Goal: Find specific page/section

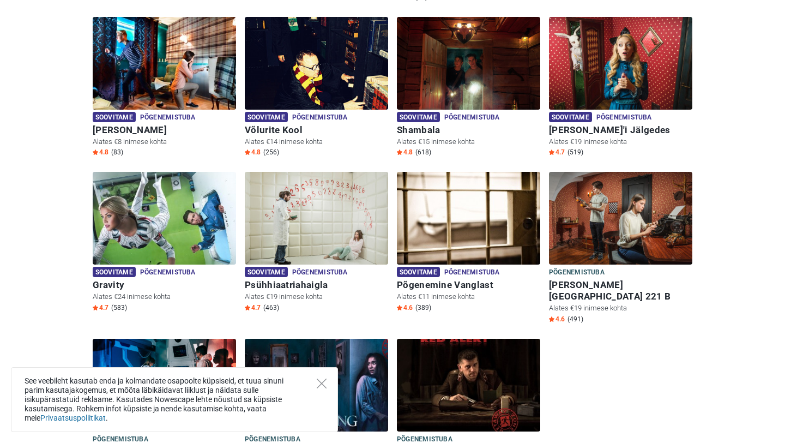
scroll to position [329, 0]
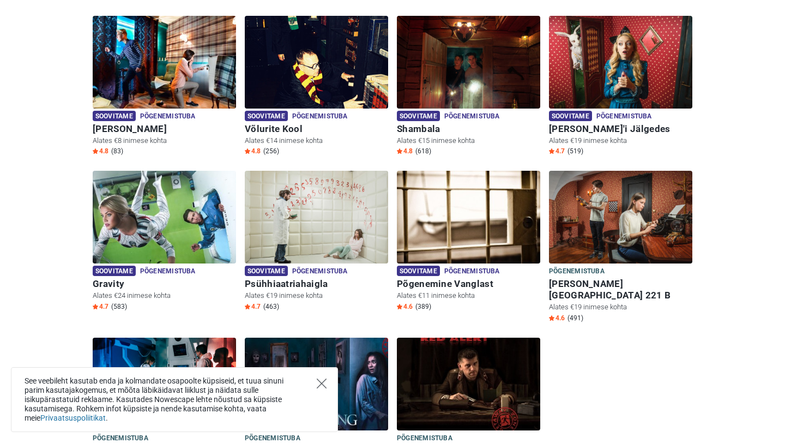
click at [323, 381] on icon "Close" at bounding box center [322, 383] width 10 height 10
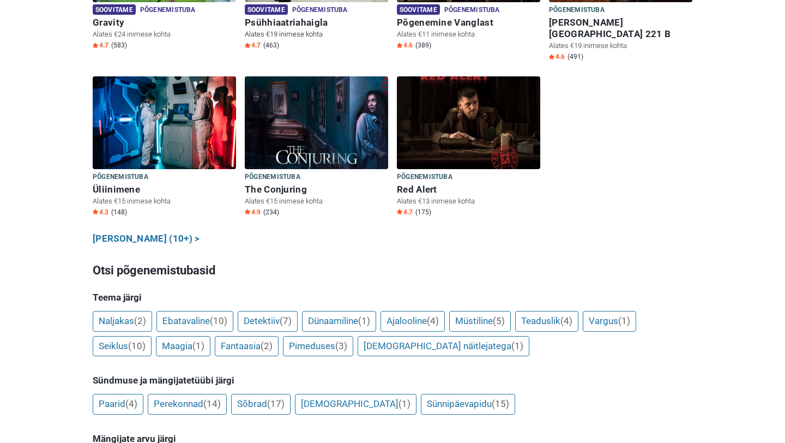
scroll to position [592, 0]
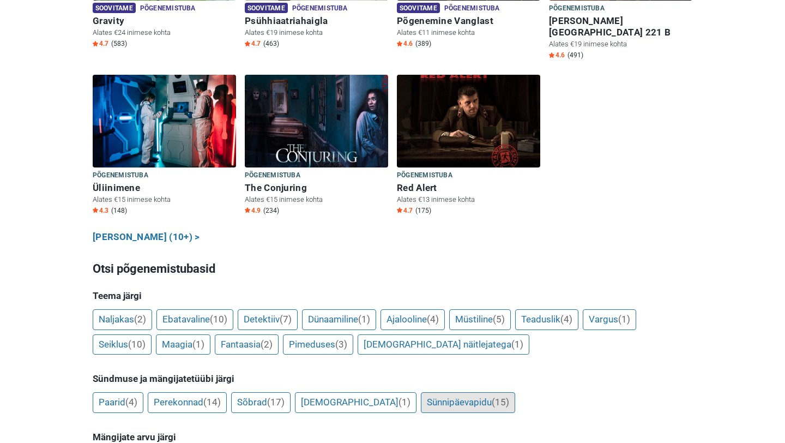
click at [421, 392] on link "Sünnipäevapidu (15)" at bounding box center [468, 402] width 94 height 21
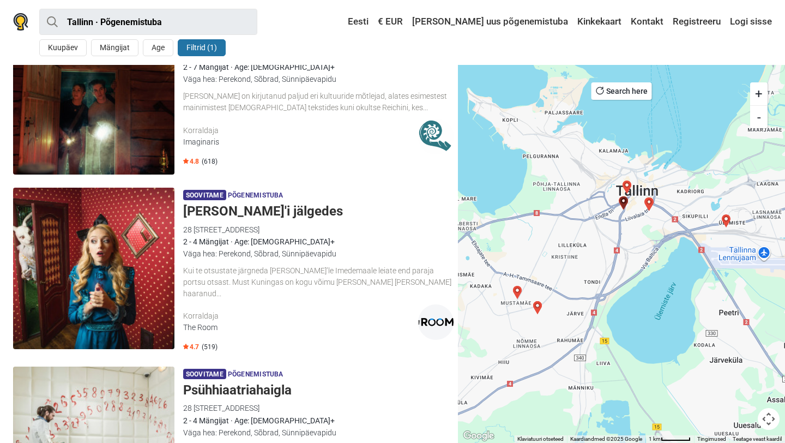
scroll to position [973, 0]
